Goal: Find specific page/section: Find specific page/section

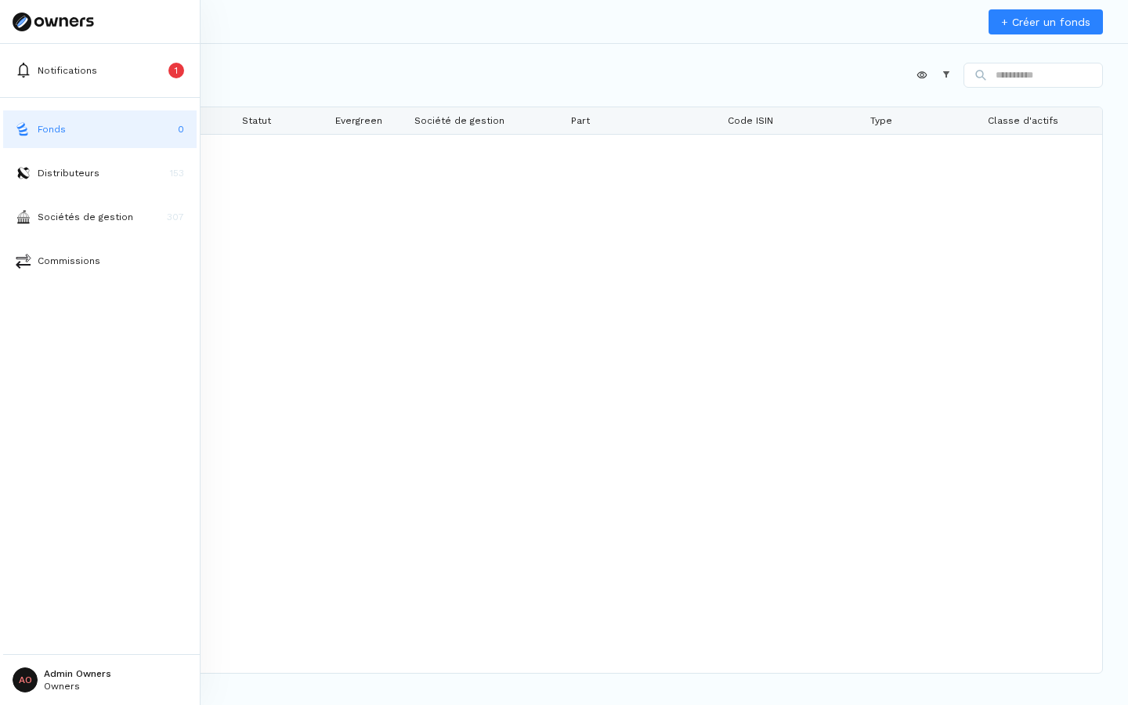
click at [81, 135] on button "Fonds 0" at bounding box center [100, 129] width 194 height 38
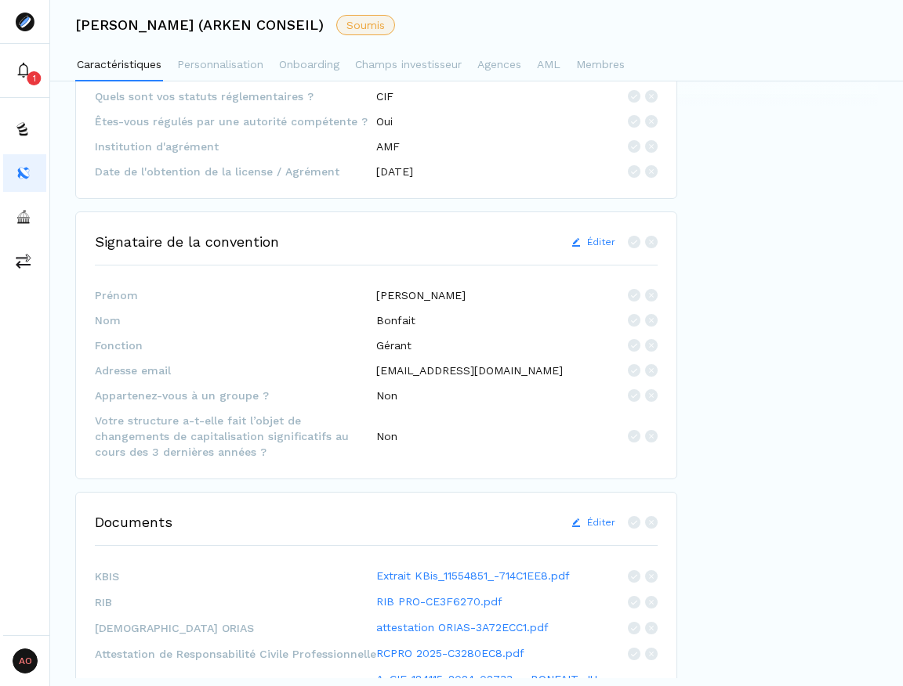
scroll to position [613, 0]
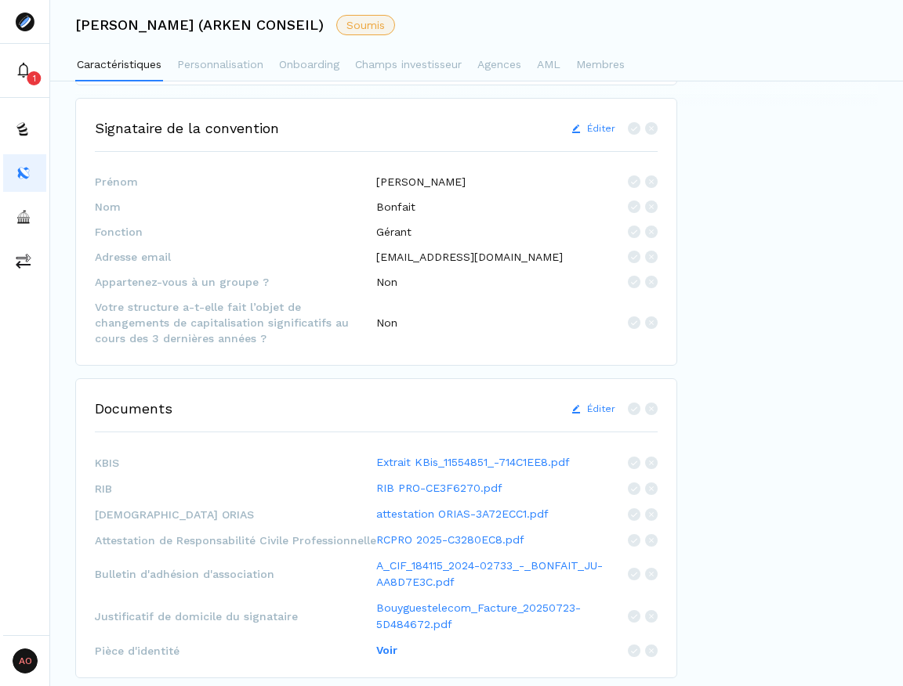
click at [382, 650] on p "Voir" at bounding box center [386, 651] width 21 height 16
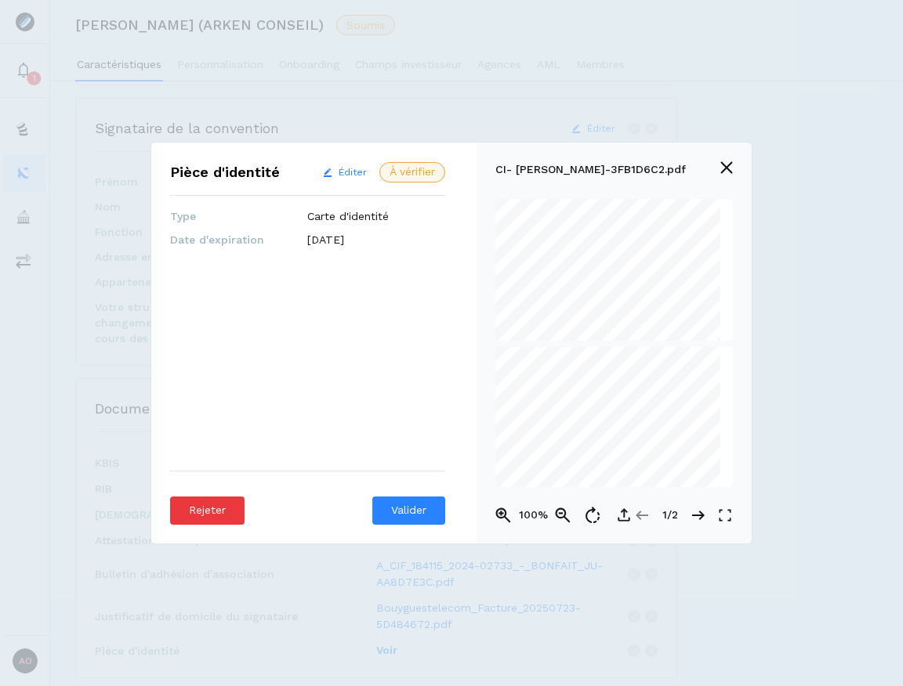
click at [692, 512] on icon at bounding box center [698, 515] width 13 height 13
click at [696, 513] on icon at bounding box center [698, 515] width 13 height 13
click at [736, 173] on div "CI- [PERSON_NAME]-20F88F7C.pdf 100% 2/2" at bounding box center [613, 343] width 275 height 401
click at [724, 173] on icon "button" at bounding box center [726, 167] width 13 height 13
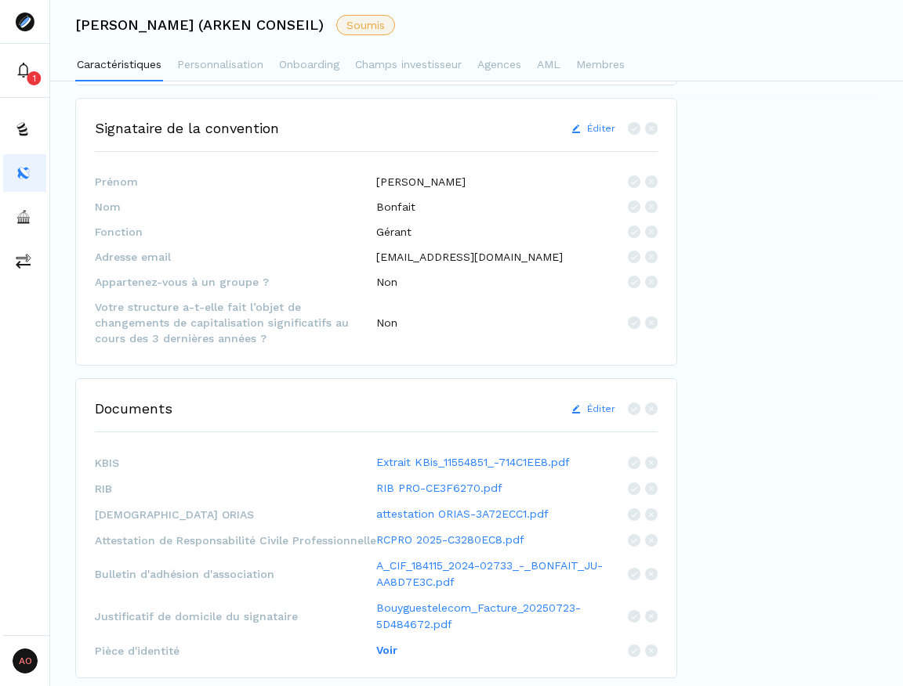
scroll to position [0, 0]
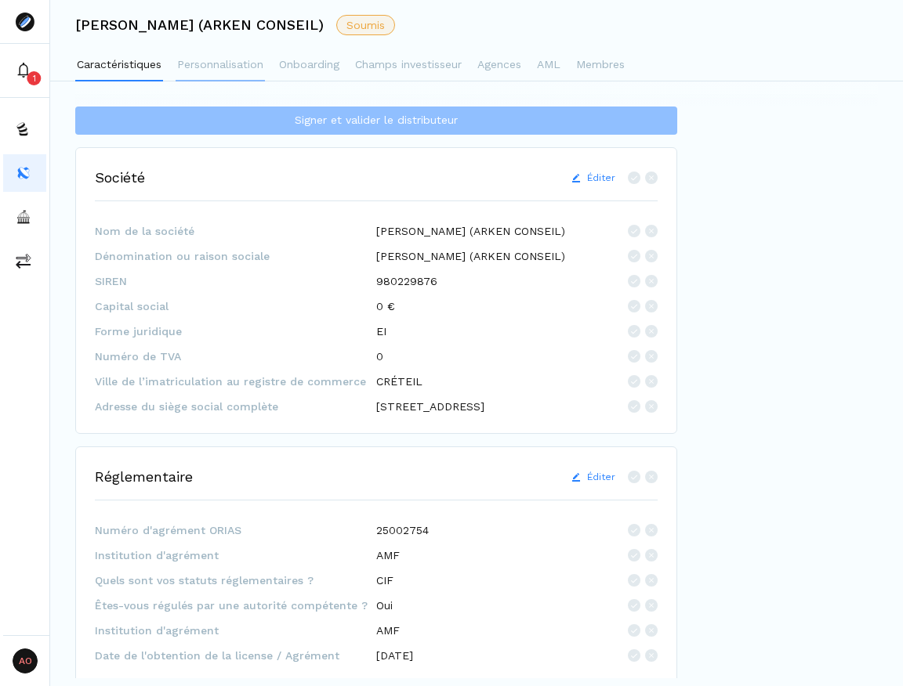
click at [232, 64] on p "Personnalisation" at bounding box center [220, 64] width 86 height 16
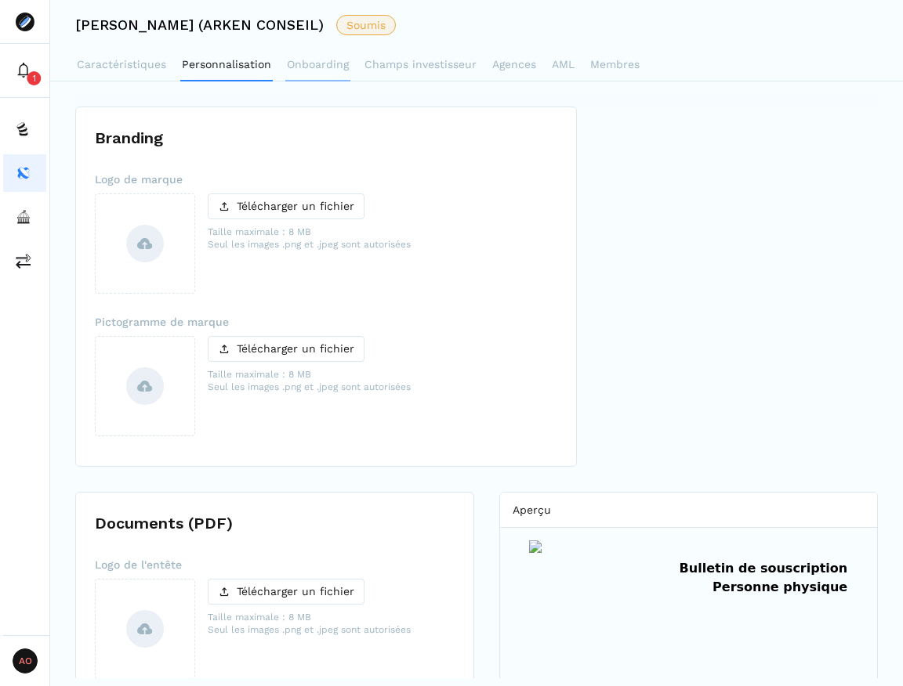
click at [309, 69] on p "Onboarding" at bounding box center [318, 64] width 62 height 16
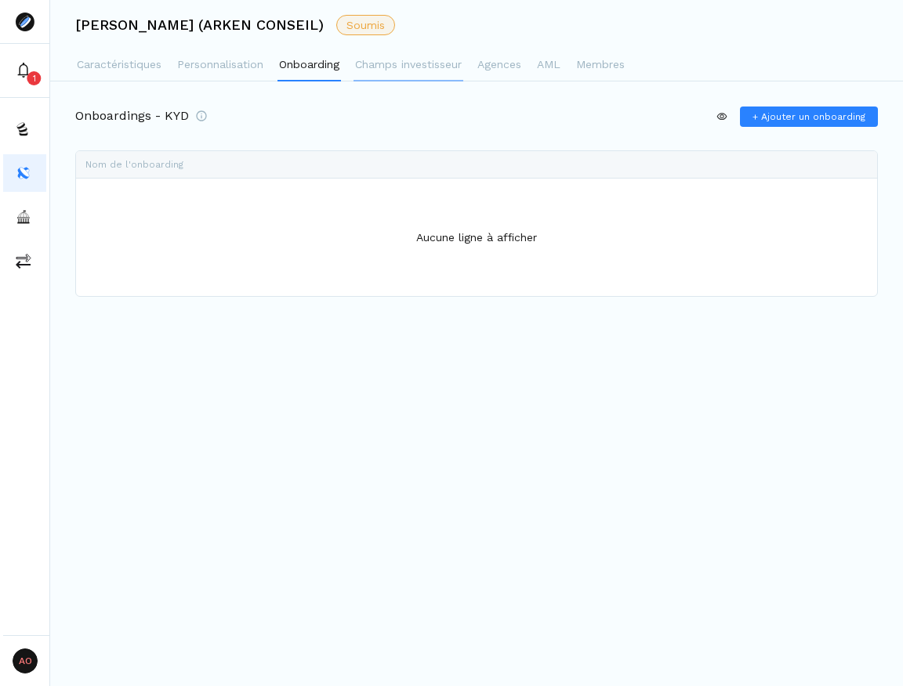
click at [382, 67] on p "Champs investisseur" at bounding box center [408, 64] width 107 height 16
